Goal: Transaction & Acquisition: Book appointment/travel/reservation

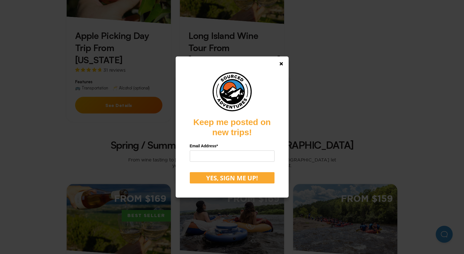
scroll to position [257, 0]
click at [281, 64] on polygon at bounding box center [281, 63] width 3 height 3
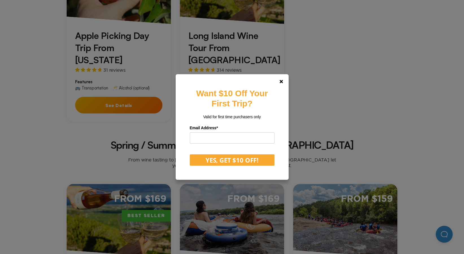
scroll to position [207, 0]
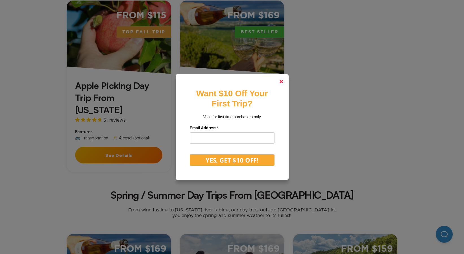
click at [282, 81] on polygon at bounding box center [281, 81] width 3 height 3
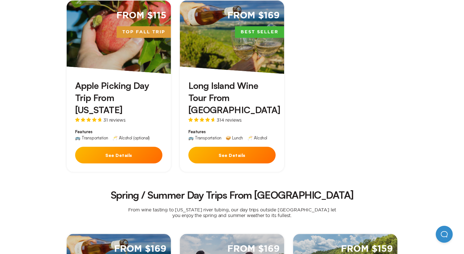
click at [328, 141] on div "From $115 Top Fall Trip Apple Picking Day Trip From [US_STATE] 31 reviews Featu…" at bounding box center [232, 86] width 340 height 194
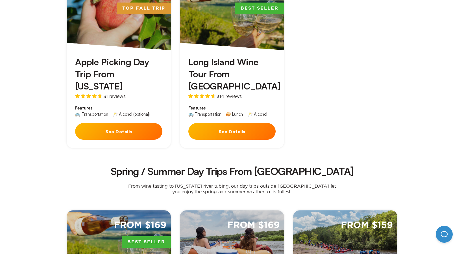
scroll to position [225, 0]
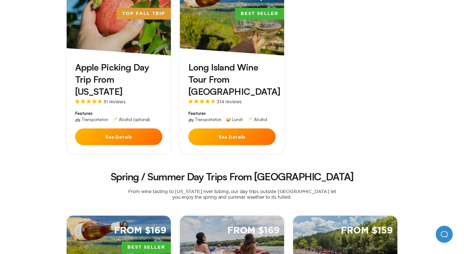
click at [124, 77] on div "Apple Picking Day Trip From [US_STATE] 31 reviews" at bounding box center [118, 82] width 87 height 43
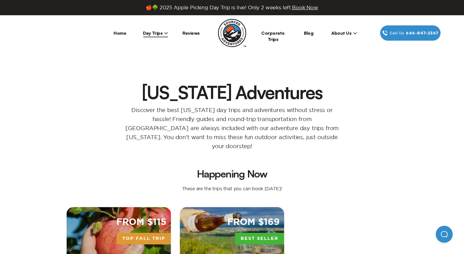
scroll to position [225, 0]
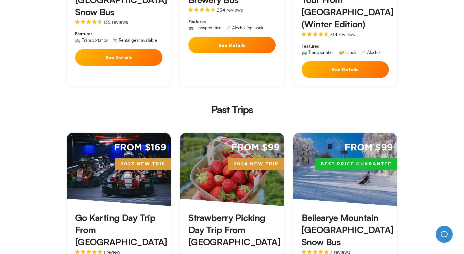
scroll to position [1170, 0]
